Goal: Information Seeking & Learning: Learn about a topic

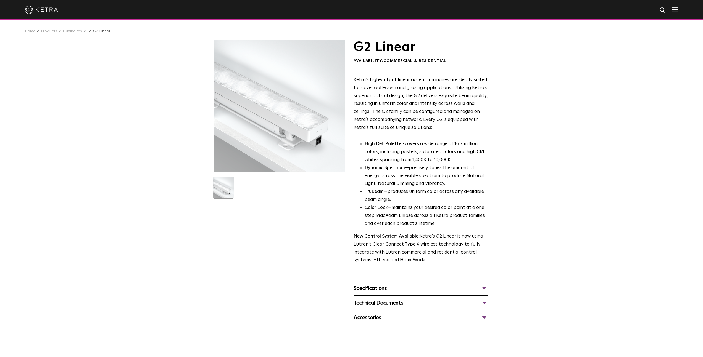
click at [377, 290] on div "Specifications" at bounding box center [420, 288] width 134 height 9
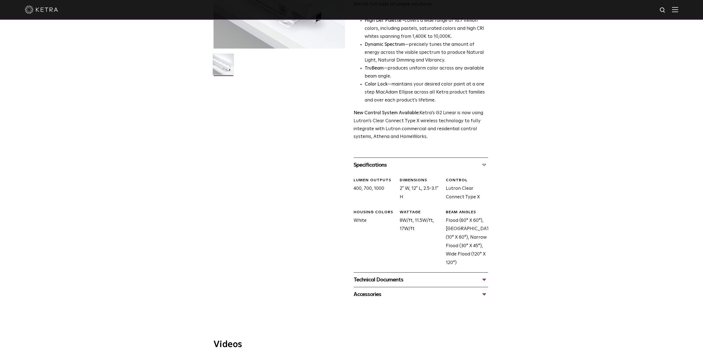
scroll to position [126, 0]
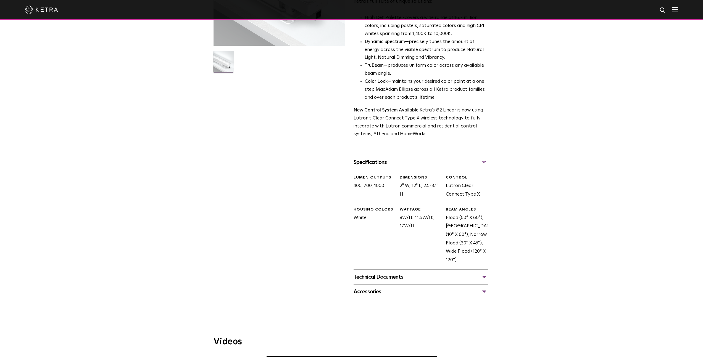
click at [378, 281] on div "Technical Documents" at bounding box center [420, 277] width 134 height 9
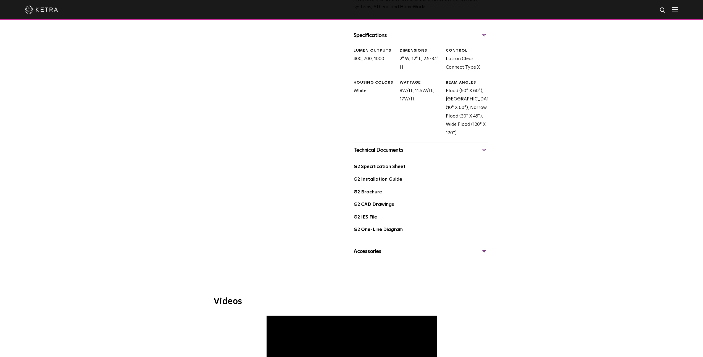
scroll to position [255, 0]
click at [384, 250] on div "Accessories" at bounding box center [420, 250] width 134 height 9
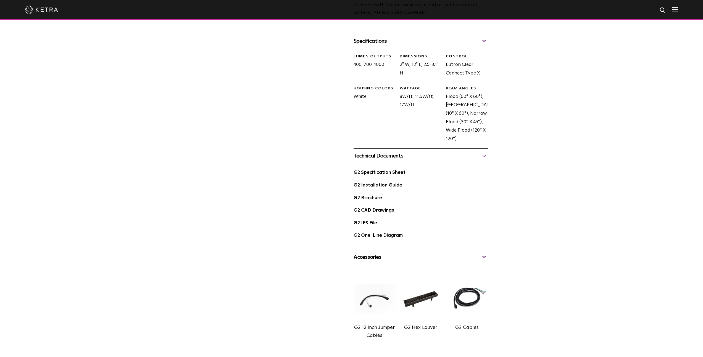
scroll to position [49, 0]
